Goal: Information Seeking & Learning: Learn about a topic

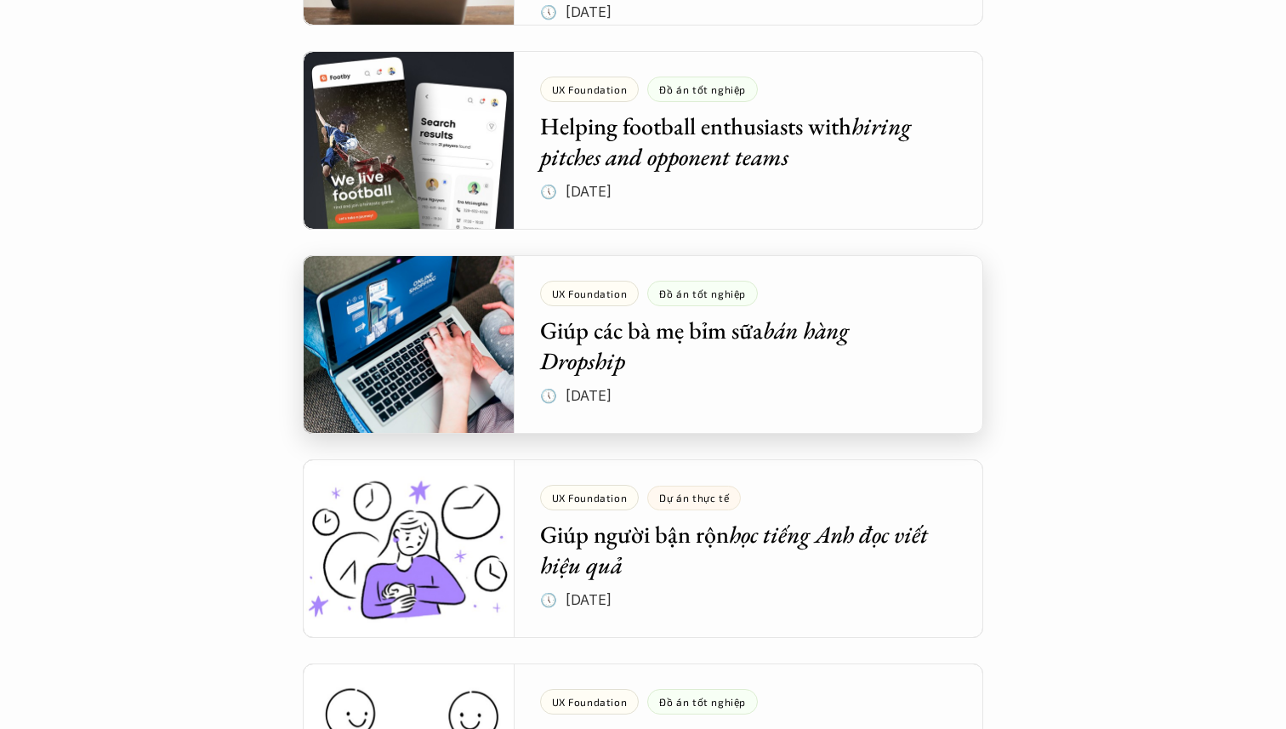
scroll to position [4865, 0]
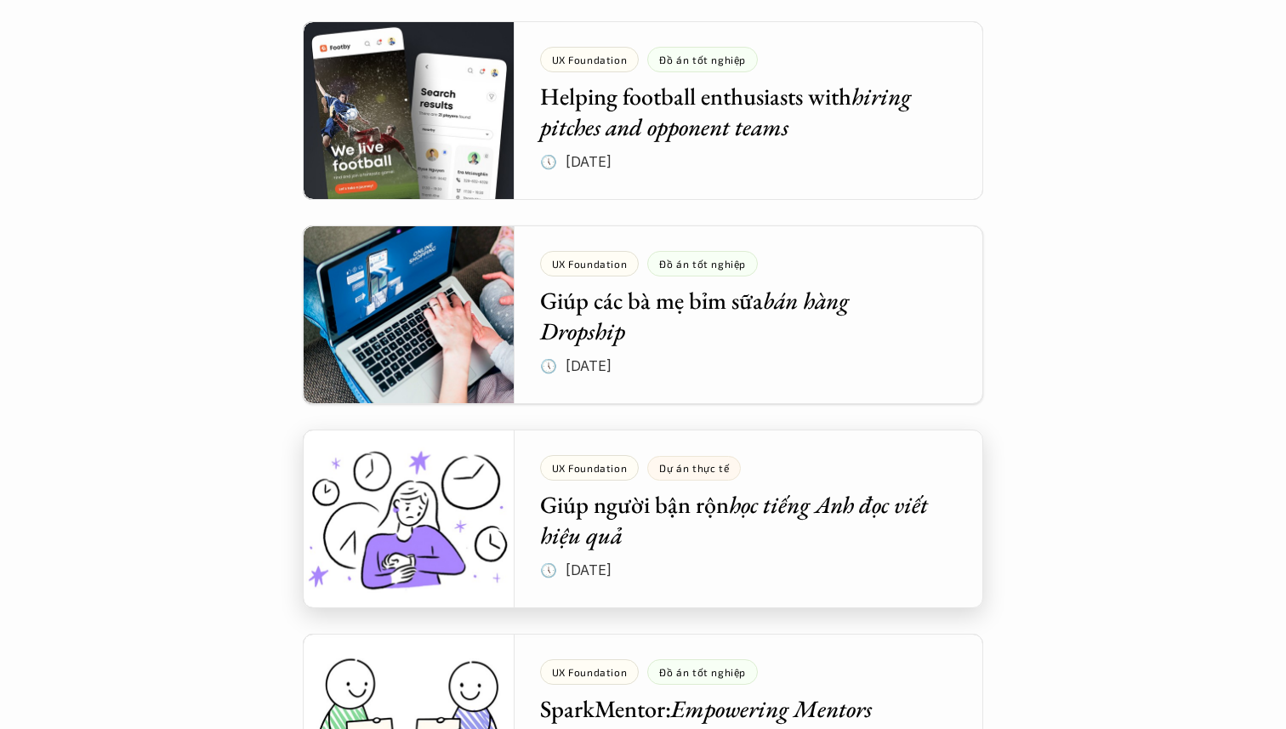
click at [651, 557] on div at bounding box center [643, 519] width 681 height 179
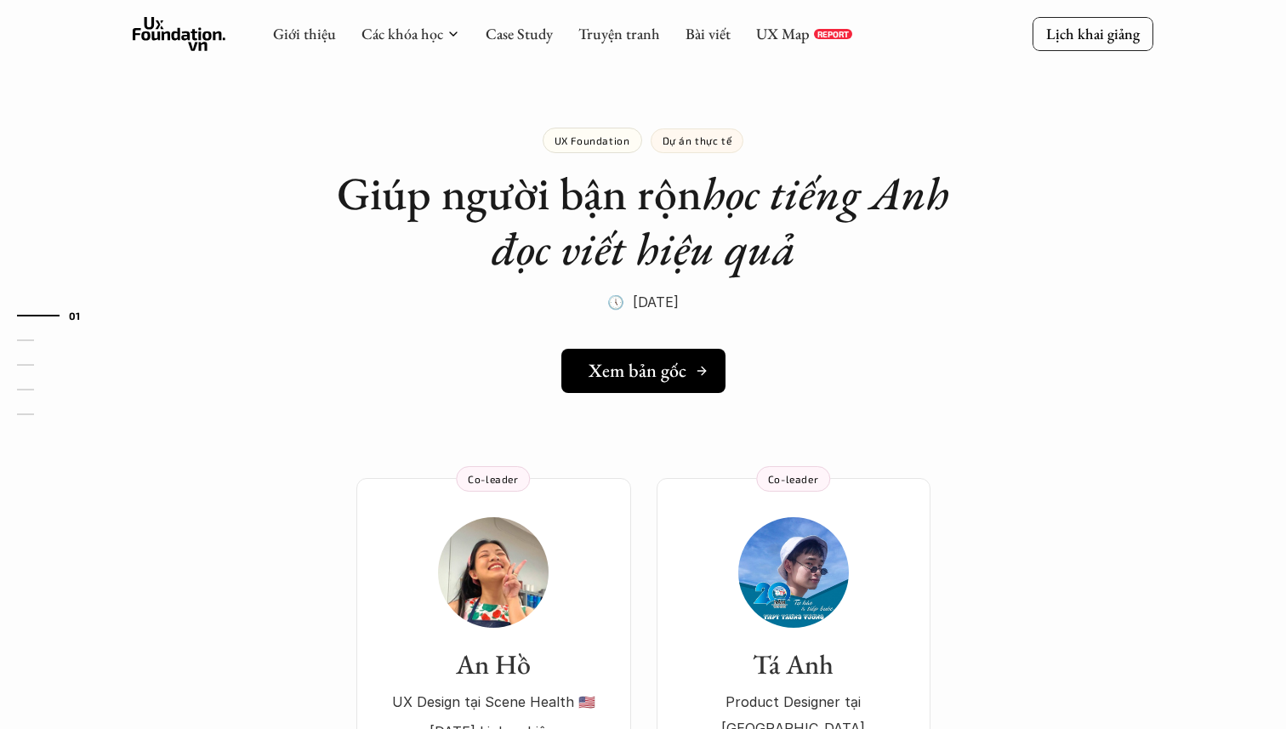
click at [600, 353] on link "Xem bản gốc" at bounding box center [643, 371] width 164 height 44
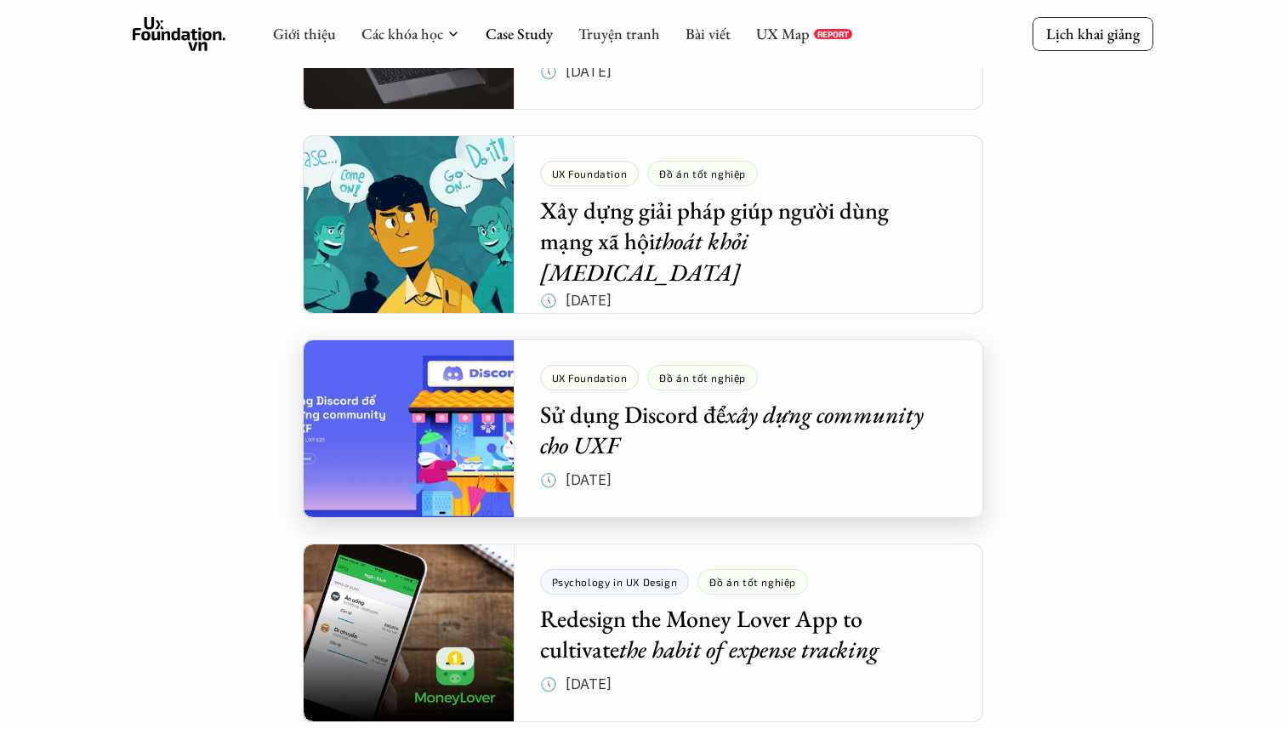
scroll to position [1883, 0]
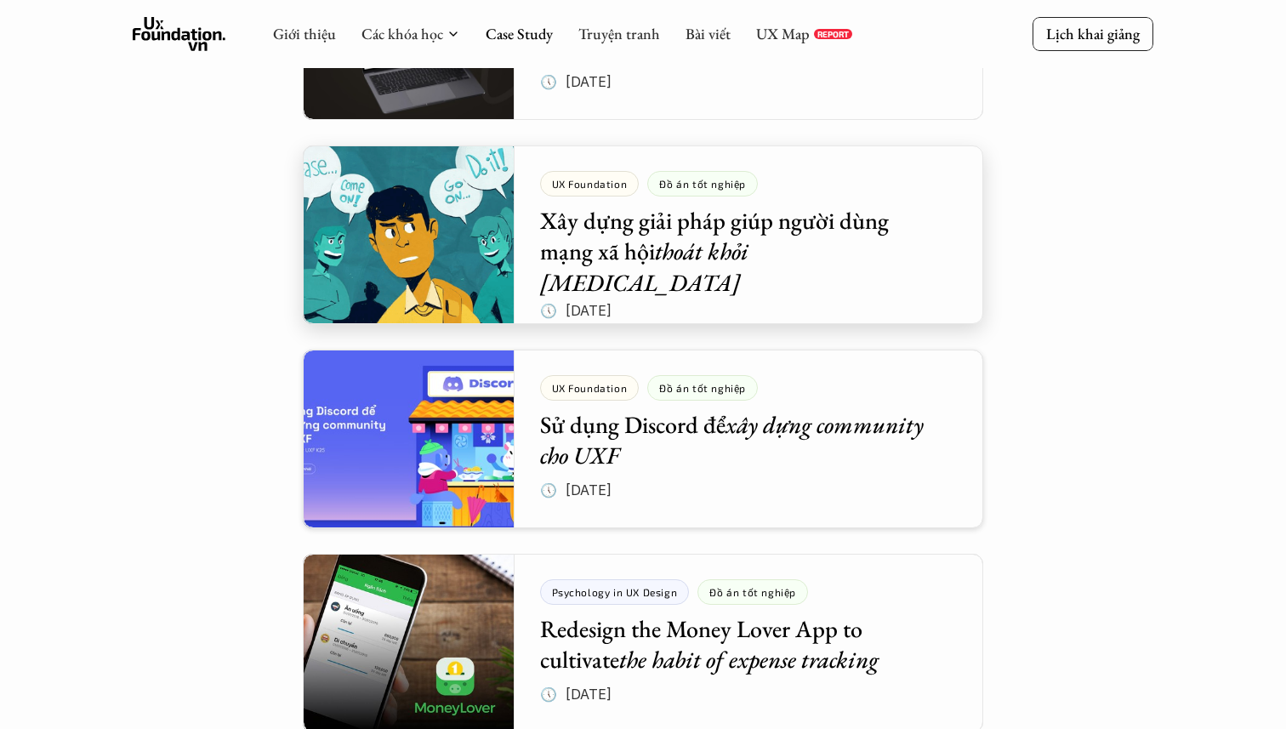
click at [581, 238] on div at bounding box center [643, 234] width 681 height 179
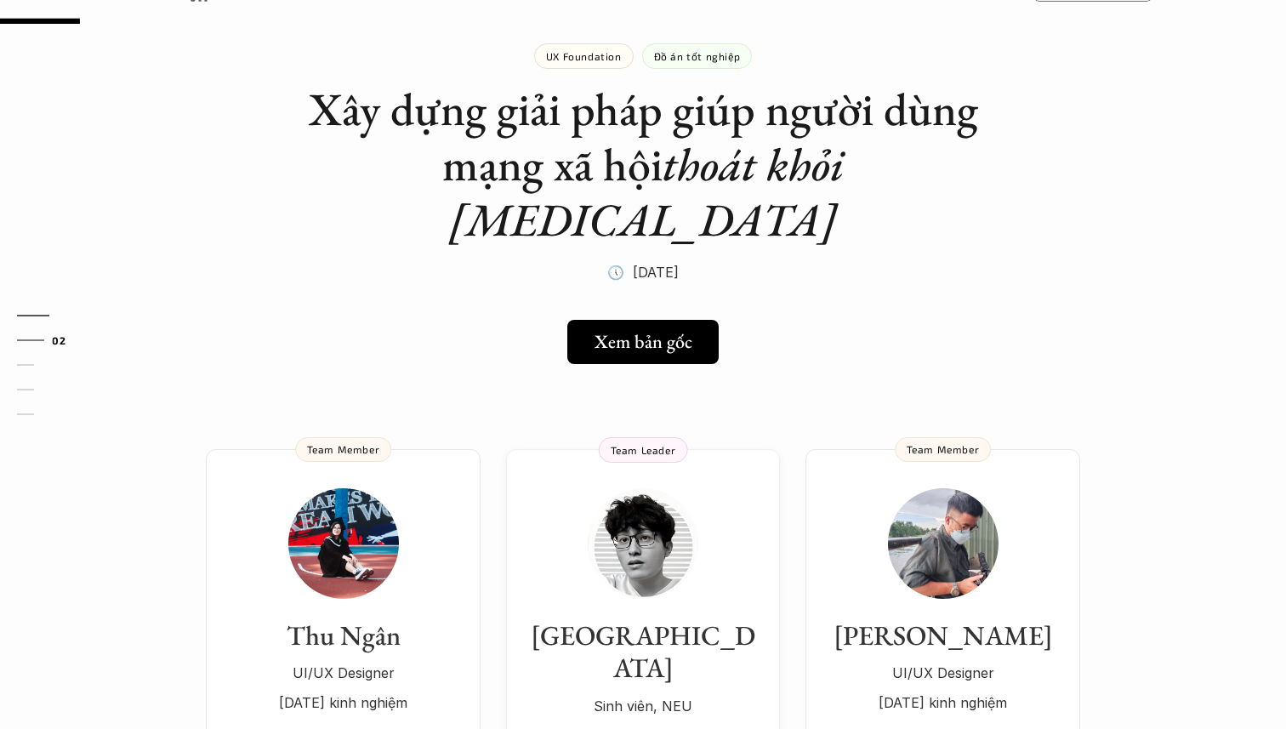
scroll to position [113, 0]
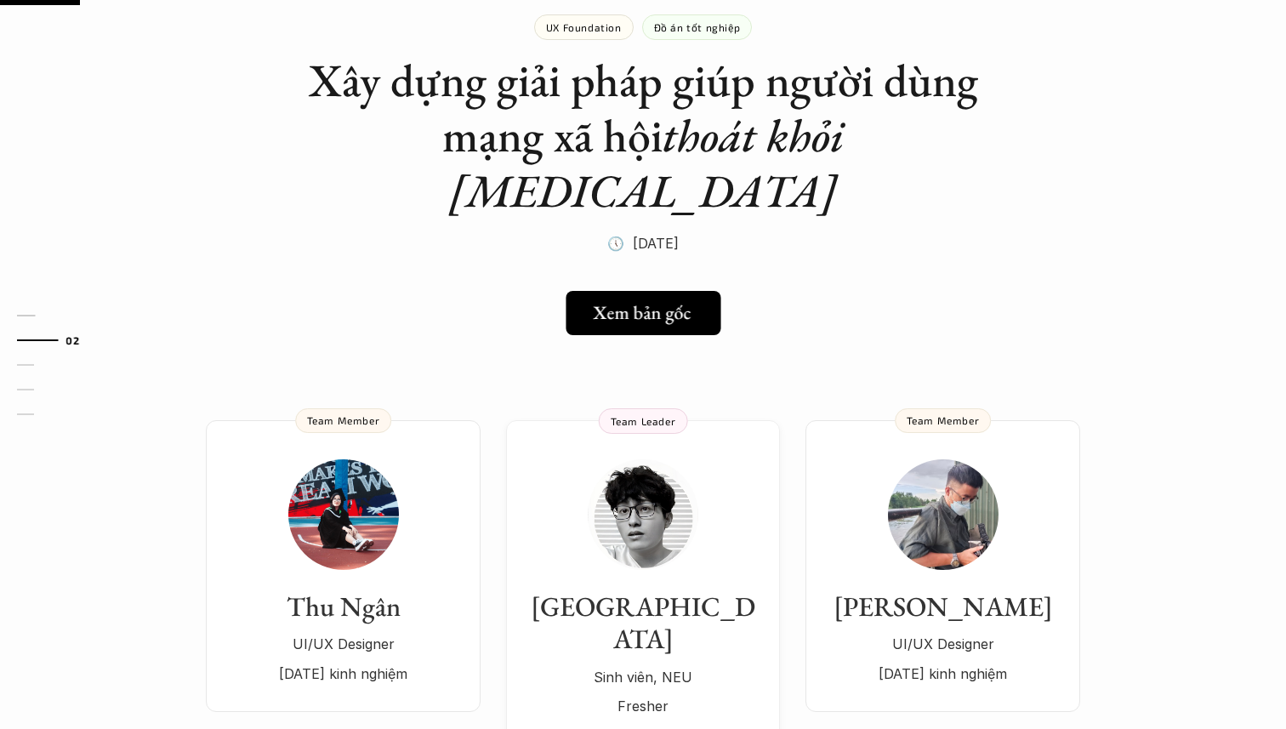
click at [624, 291] on link "Xem bản gốc" at bounding box center [643, 313] width 155 height 44
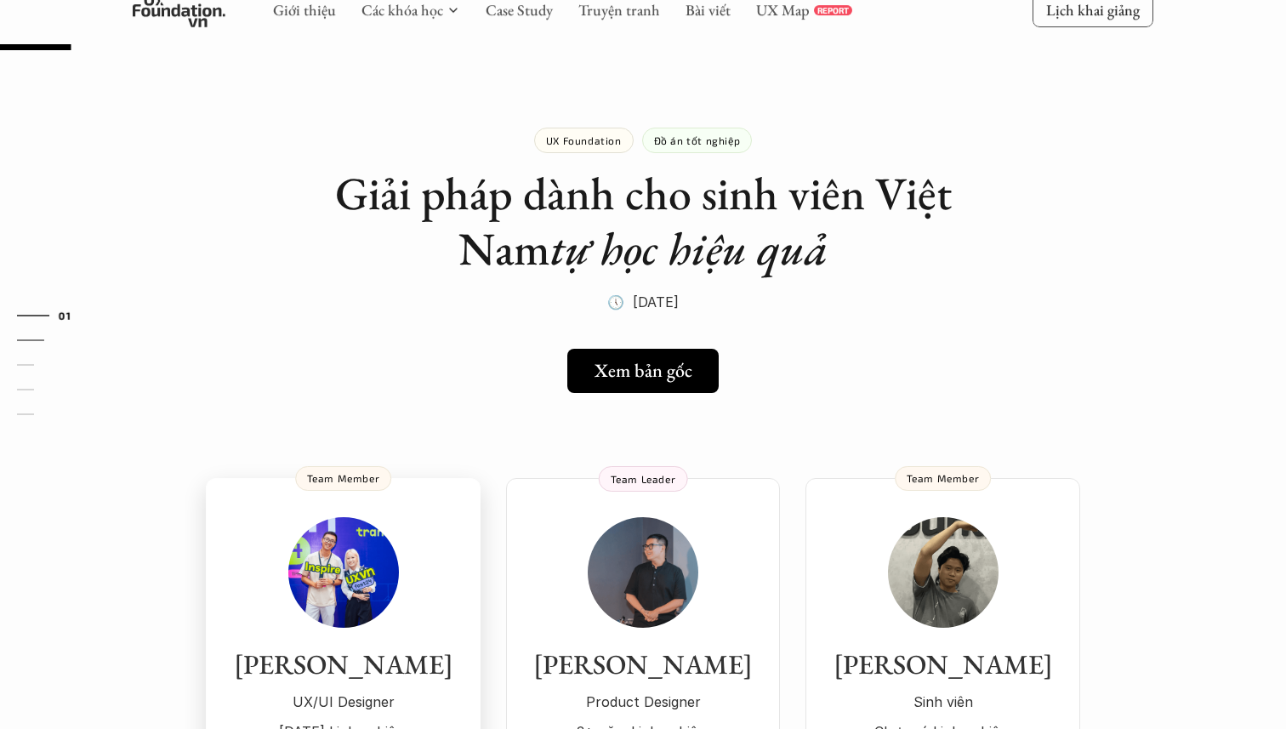
scroll to position [193, 0]
